Goal: Task Accomplishment & Management: Manage account settings

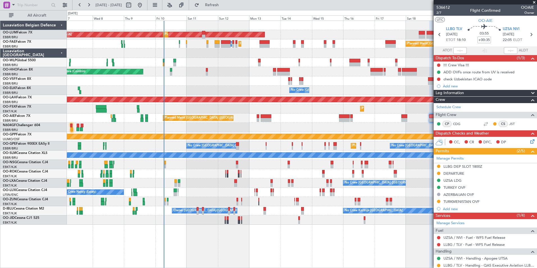
click at [382, 198] on div at bounding box center [302, 201] width 470 height 9
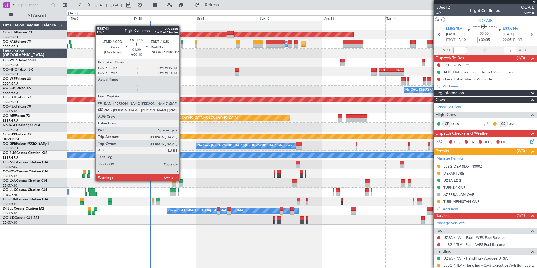
click at [182, 180] on div at bounding box center [180, 181] width 4 height 4
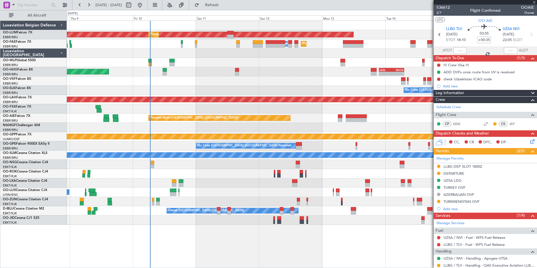
type input "+00:10"
type input "0"
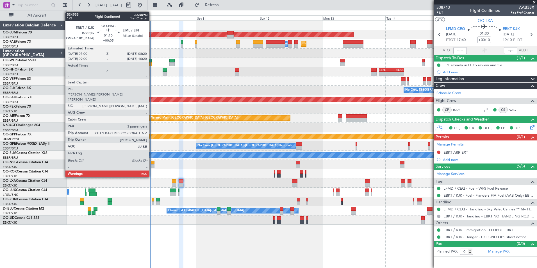
click at [152, 166] on div at bounding box center [153, 166] width 4 height 4
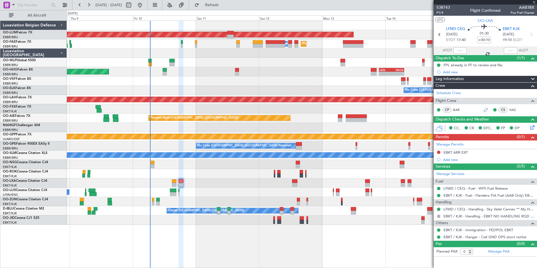
click at [187, 183] on div "No Crew [GEOGRAPHIC_DATA] ([GEOGRAPHIC_DATA] National)" at bounding box center [302, 182] width 470 height 9
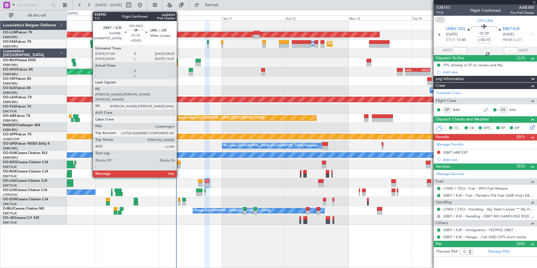
type input "+00:05"
type input "3"
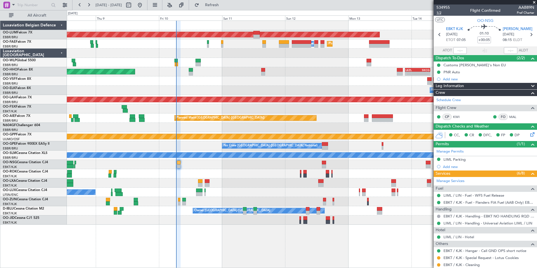
click at [443, 11] on span "1/2" at bounding box center [442, 12] width 13 height 5
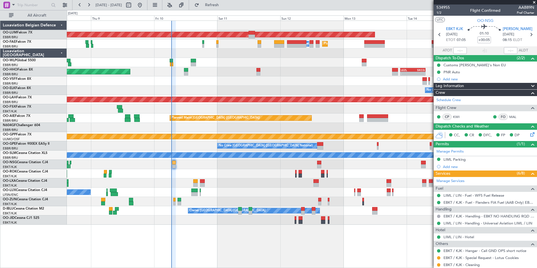
click at [182, 168] on div at bounding box center [302, 164] width 470 height 9
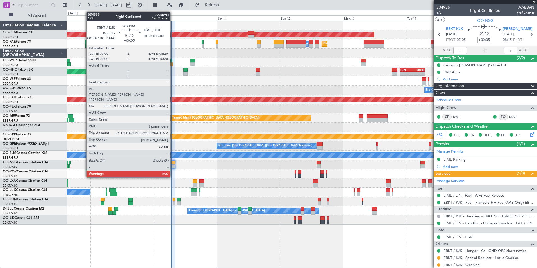
click at [173, 164] on div at bounding box center [173, 163] width 4 height 4
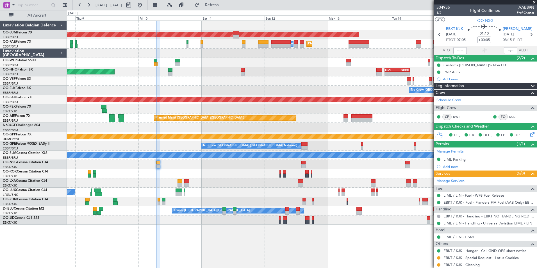
click at [218, 176] on div "Planned Maint [GEOGRAPHIC_DATA] ([GEOGRAPHIC_DATA] National) AOG Maint [GEOGRAP…" at bounding box center [302, 123] width 470 height 204
